Goal: Task Accomplishment & Management: Manage account settings

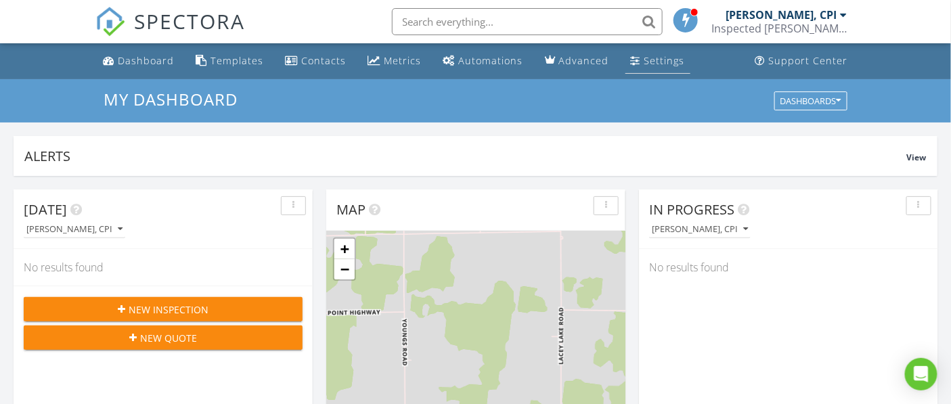
click at [646, 58] on div "Settings" at bounding box center [664, 60] width 41 height 13
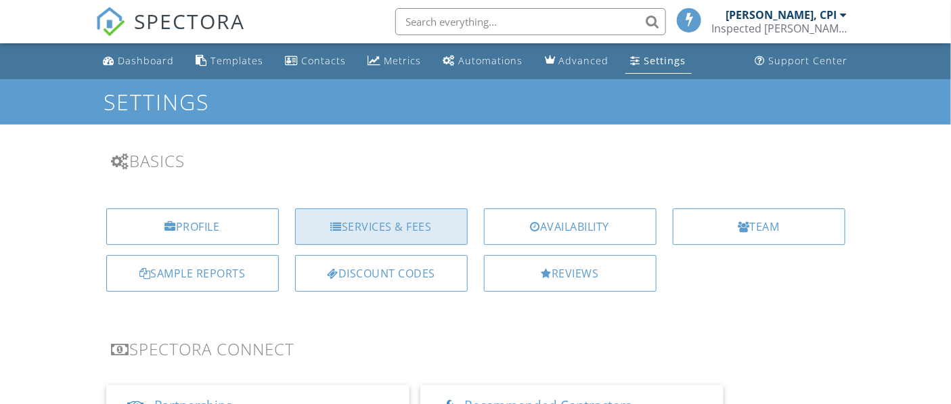
click at [356, 235] on div "Services & Fees" at bounding box center [381, 226] width 173 height 37
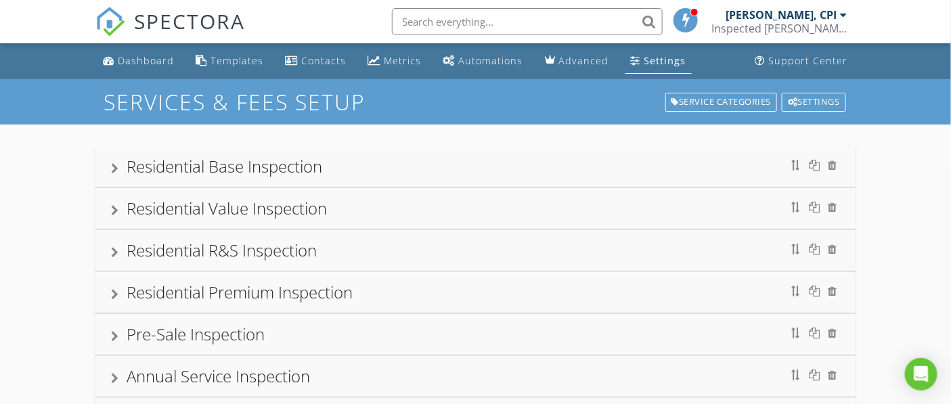
click at [114, 166] on div at bounding box center [115, 168] width 7 height 11
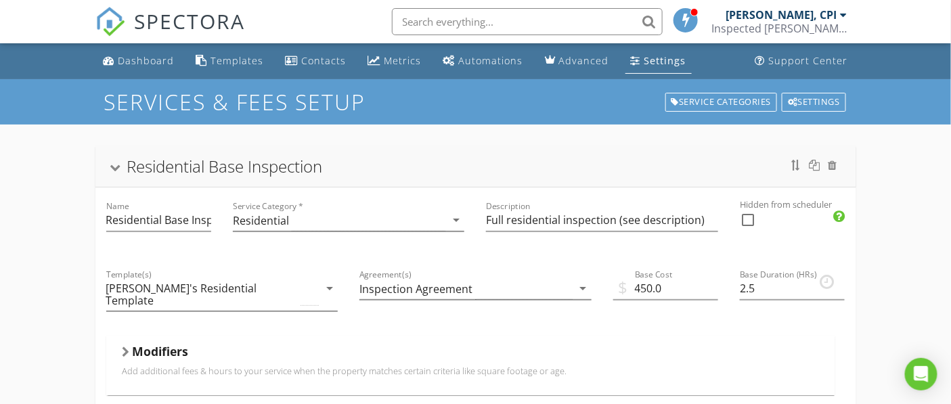
click at [114, 166] on div at bounding box center [115, 168] width 11 height 7
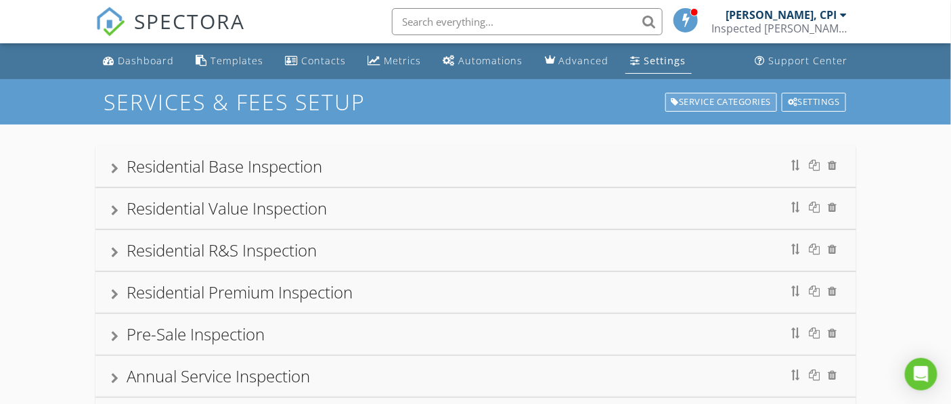
click at [719, 102] on div "Service Categories" at bounding box center [721, 102] width 112 height 19
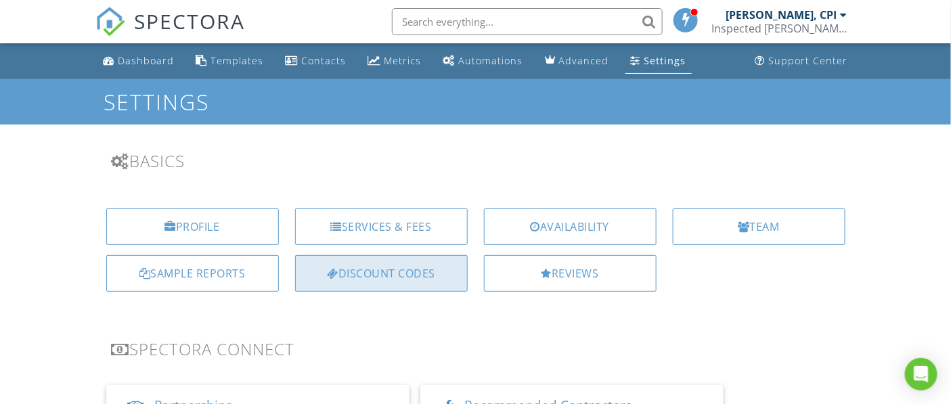
click at [365, 280] on div "Discount Codes" at bounding box center [381, 273] width 173 height 37
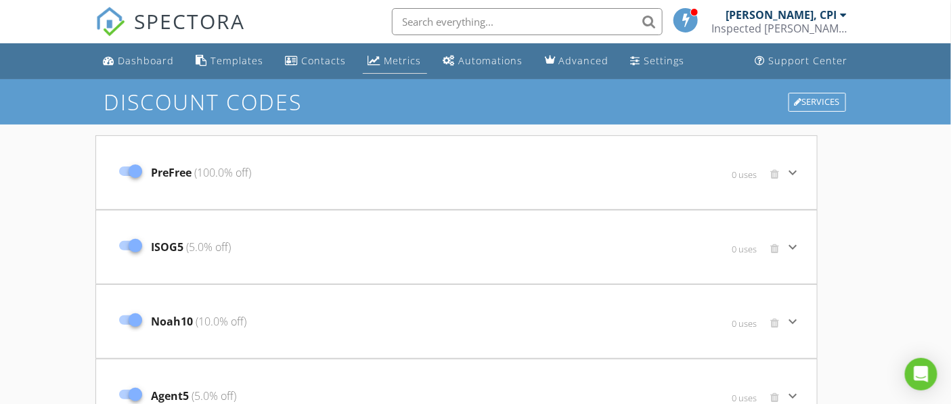
click at [391, 56] on div "Metrics" at bounding box center [402, 60] width 37 height 13
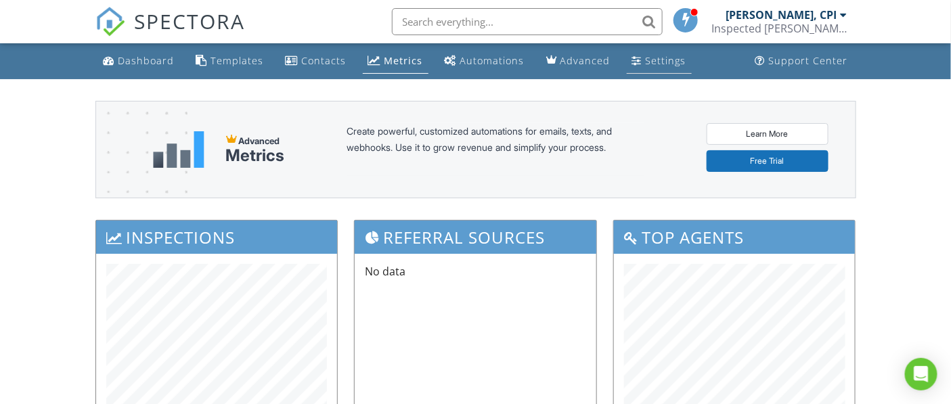
click at [646, 58] on div "Settings" at bounding box center [666, 60] width 41 height 13
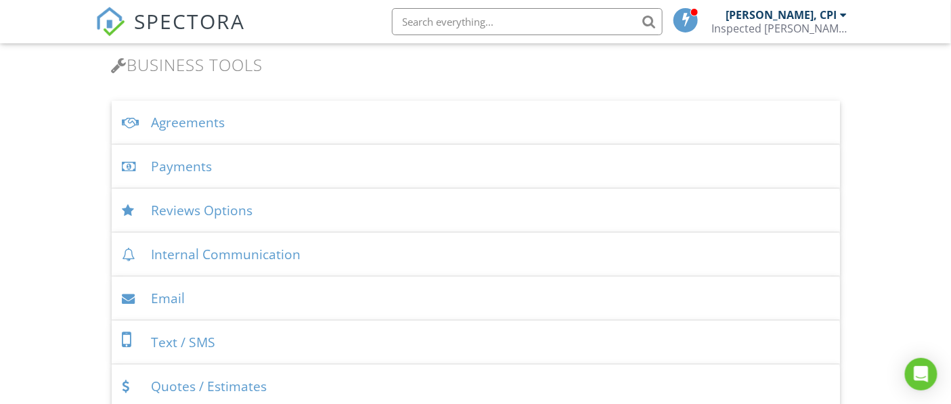
scroll to position [451, 0]
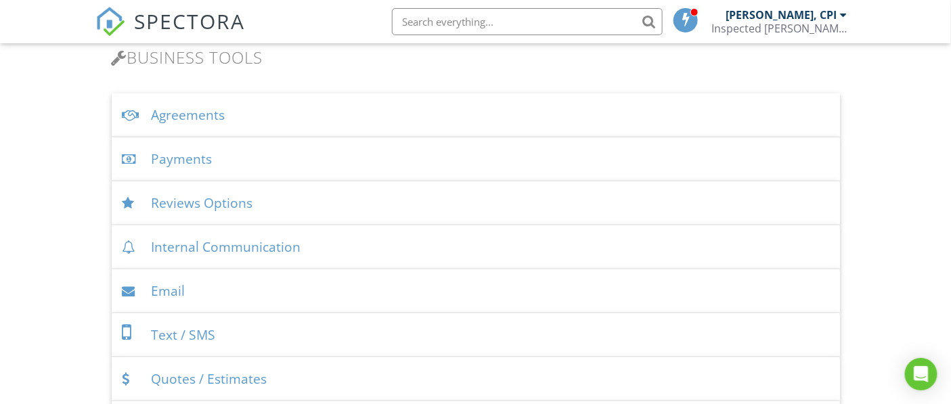
click at [216, 123] on div "Agreements" at bounding box center [476, 115] width 728 height 44
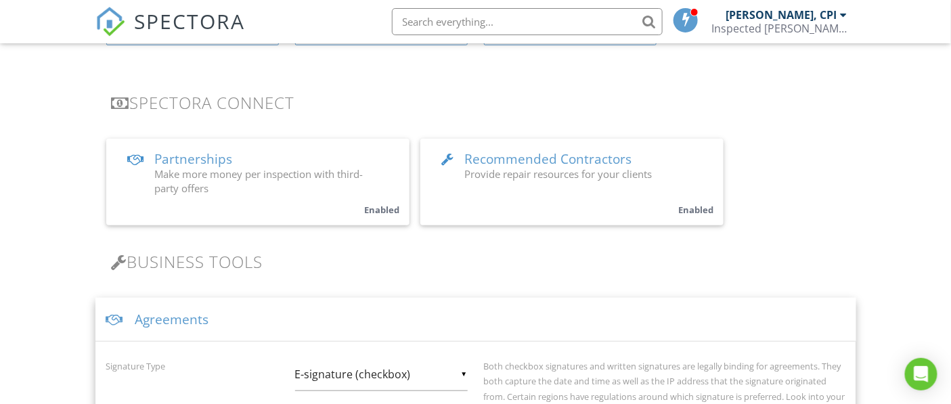
scroll to position [225, 0]
